Goal: Information Seeking & Learning: Learn about a topic

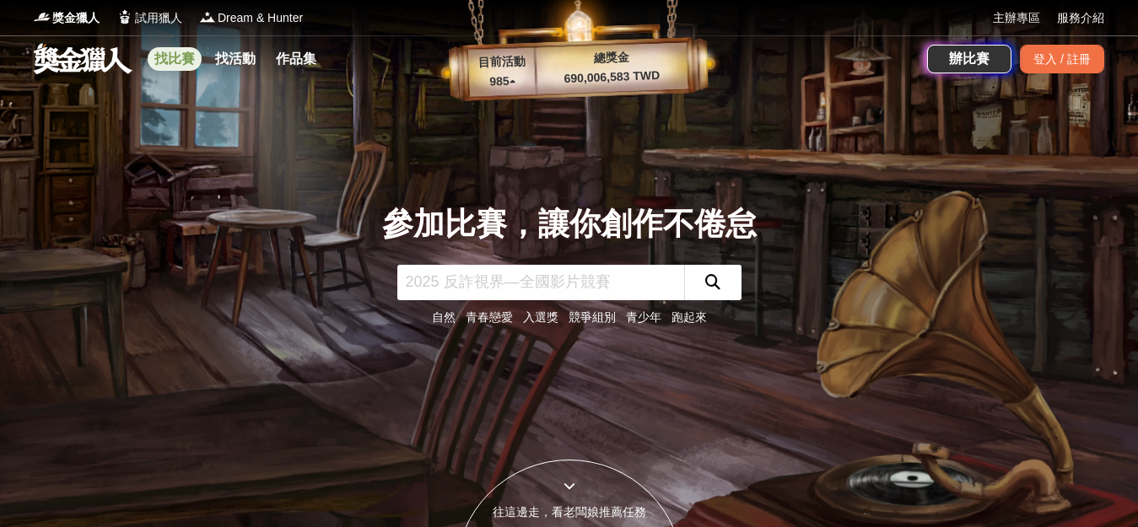
click at [177, 54] on link "找比賽" at bounding box center [175, 59] width 54 height 24
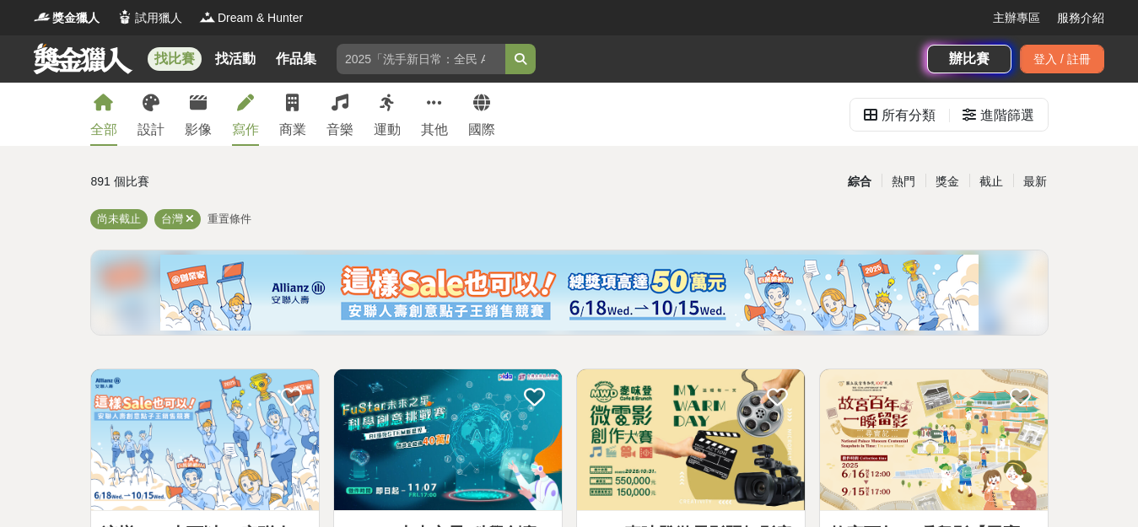
click at [241, 115] on link "寫作" at bounding box center [245, 114] width 27 height 63
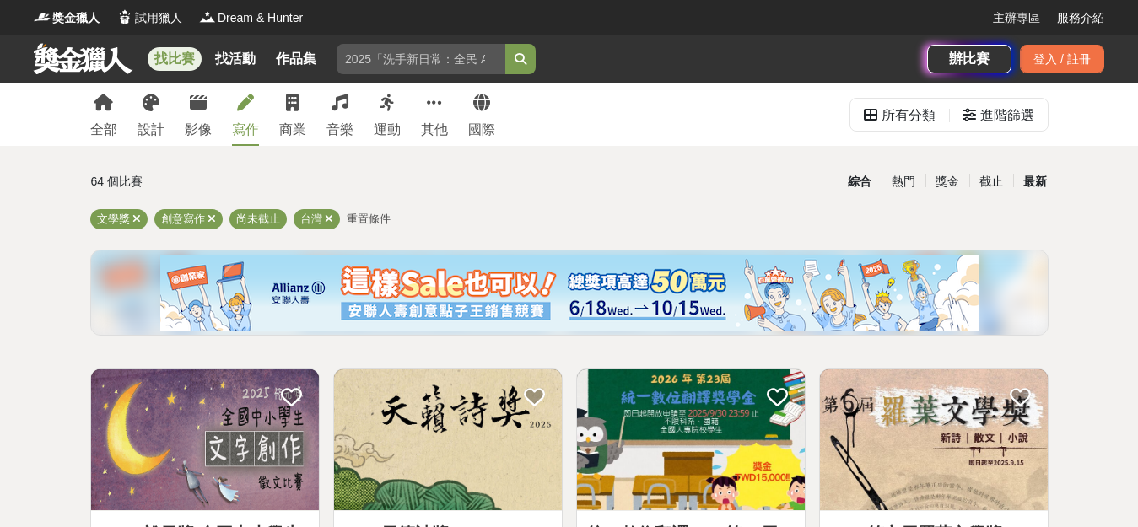
click at [1021, 181] on div "最新" at bounding box center [1035, 182] width 44 height 30
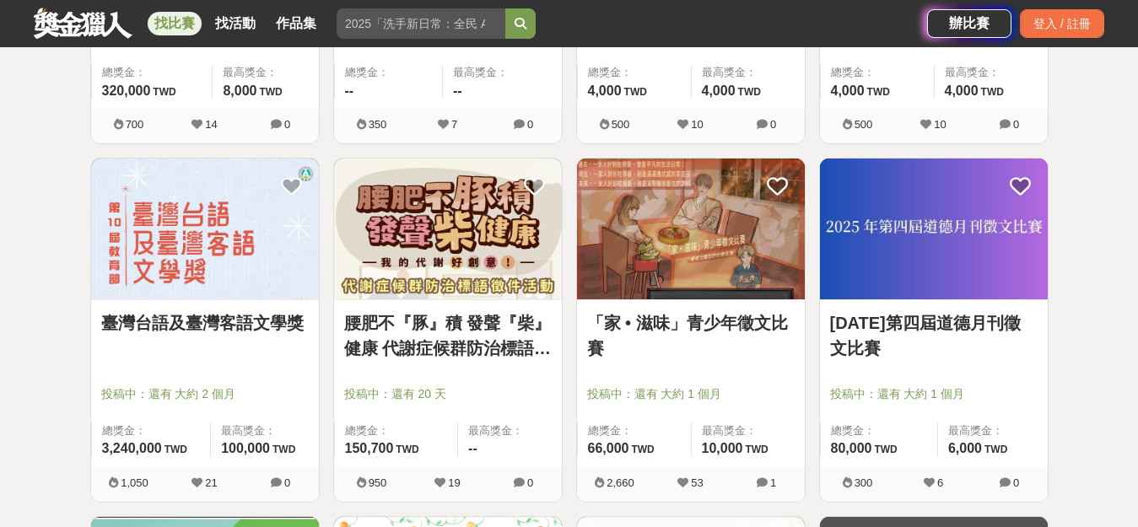
scroll to position [928, 0]
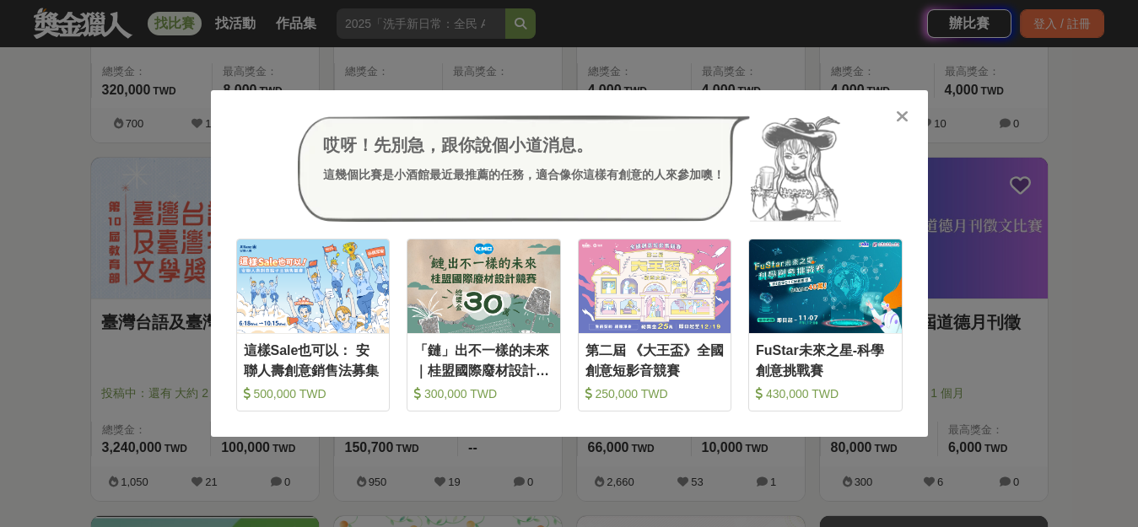
click at [900, 115] on icon at bounding box center [902, 116] width 13 height 17
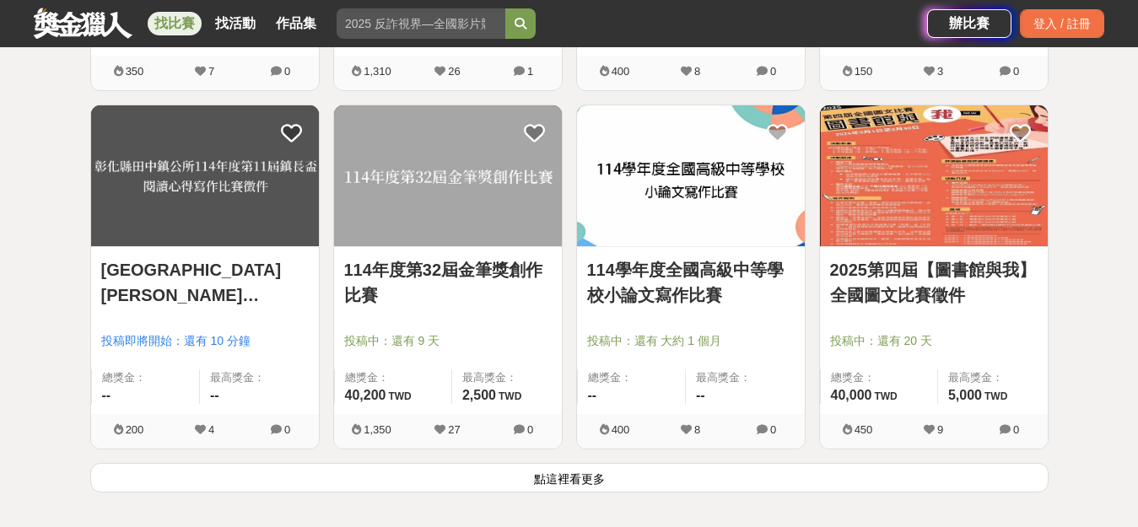
scroll to position [2278, 0]
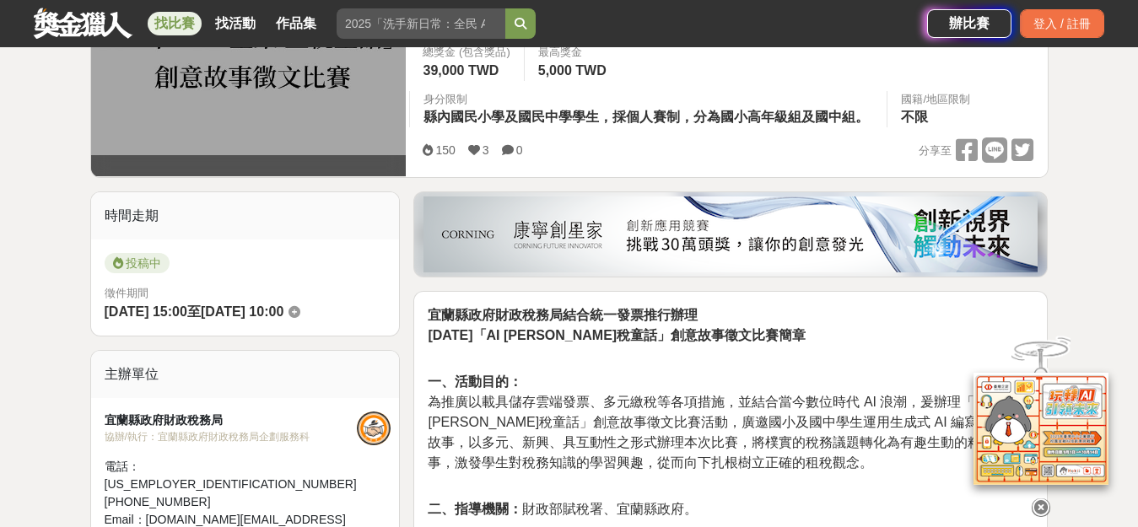
scroll to position [169, 0]
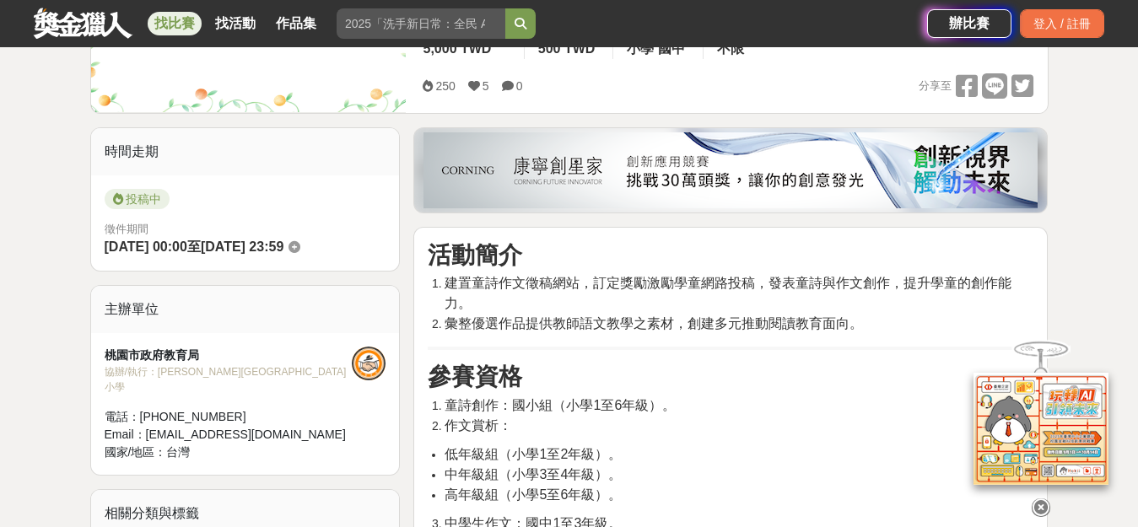
scroll to position [506, 0]
